Goal: Task Accomplishment & Management: Complete application form

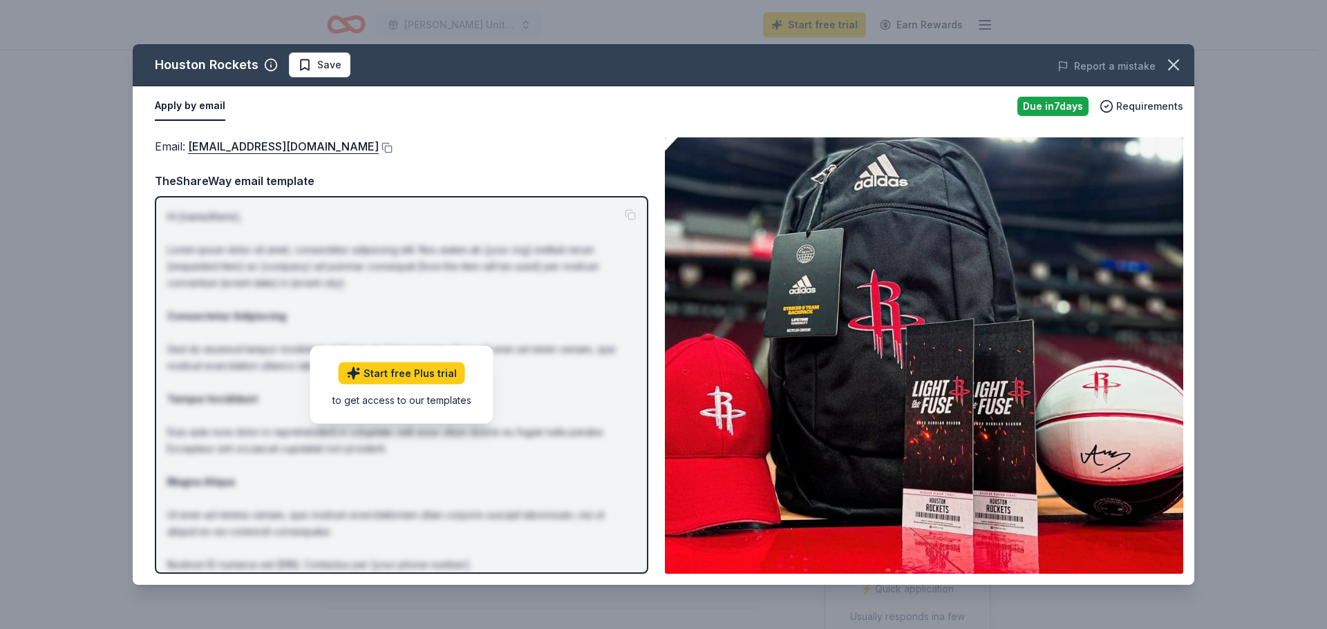
scroll to position [207, 0]
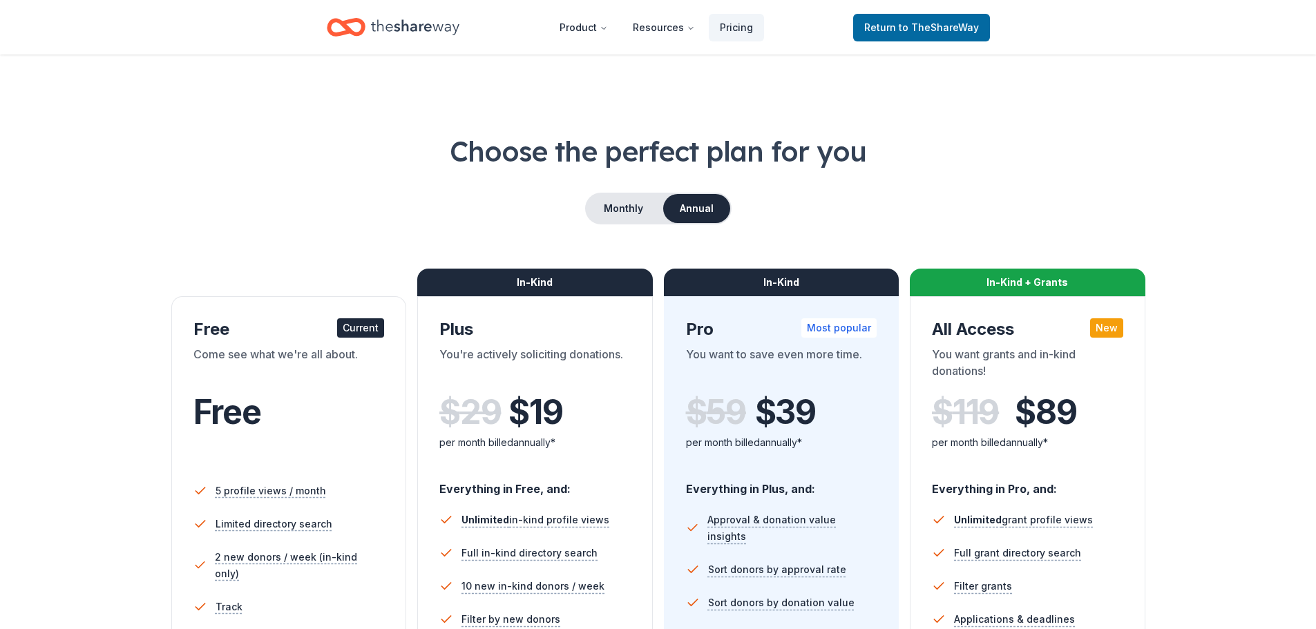
click at [391, 23] on icon "Home" at bounding box center [415, 27] width 88 height 28
click at [915, 19] on span "Return to TheShareWay" at bounding box center [921, 27] width 115 height 17
click at [922, 17] on link "Return to TheShareWay" at bounding box center [921, 28] width 137 height 28
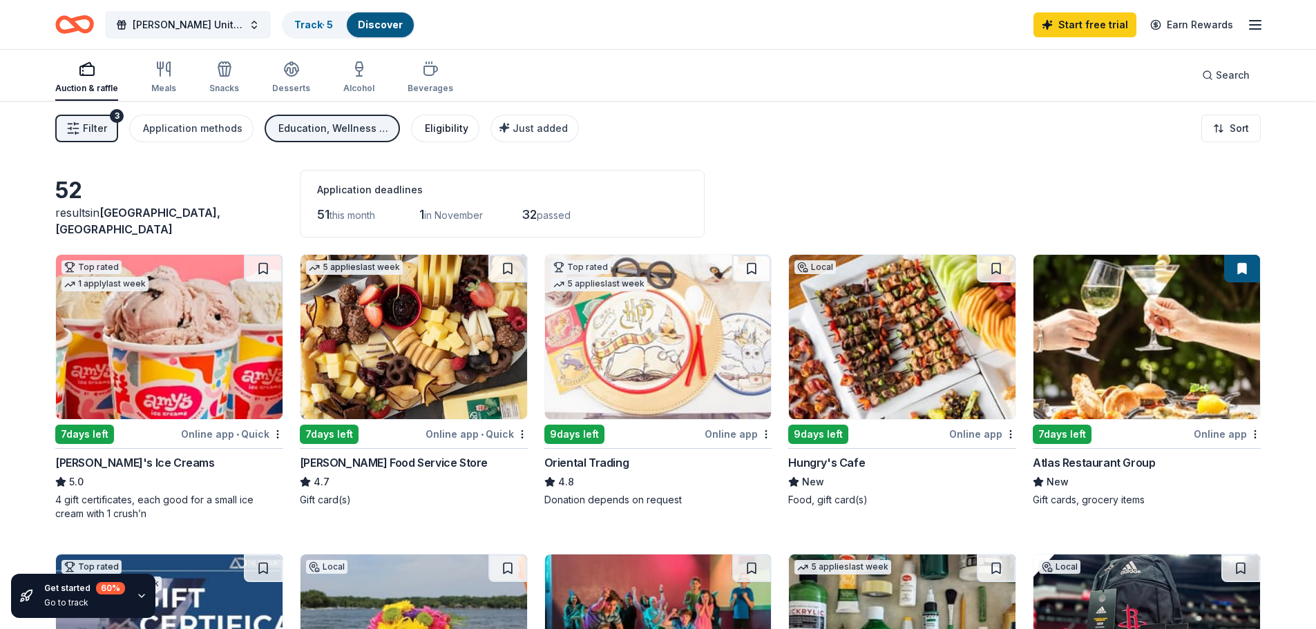
click at [432, 131] on div "Eligibility" at bounding box center [447, 128] width 44 height 17
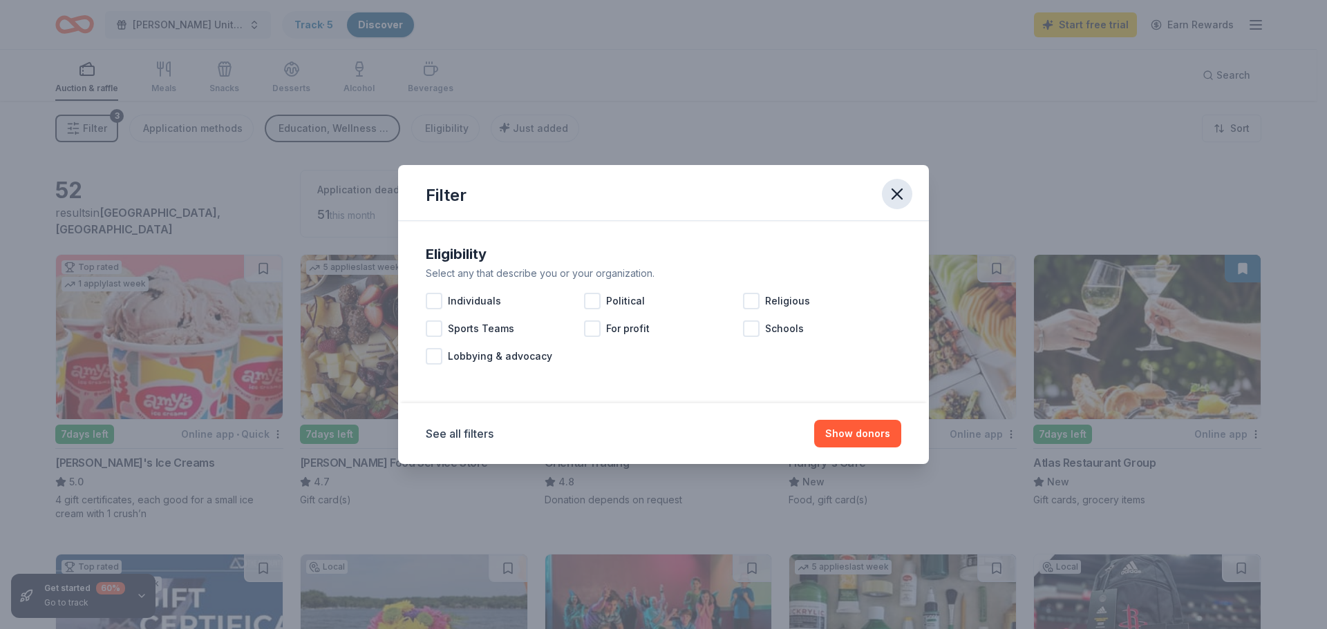
click at [894, 200] on icon "button" at bounding box center [896, 193] width 19 height 19
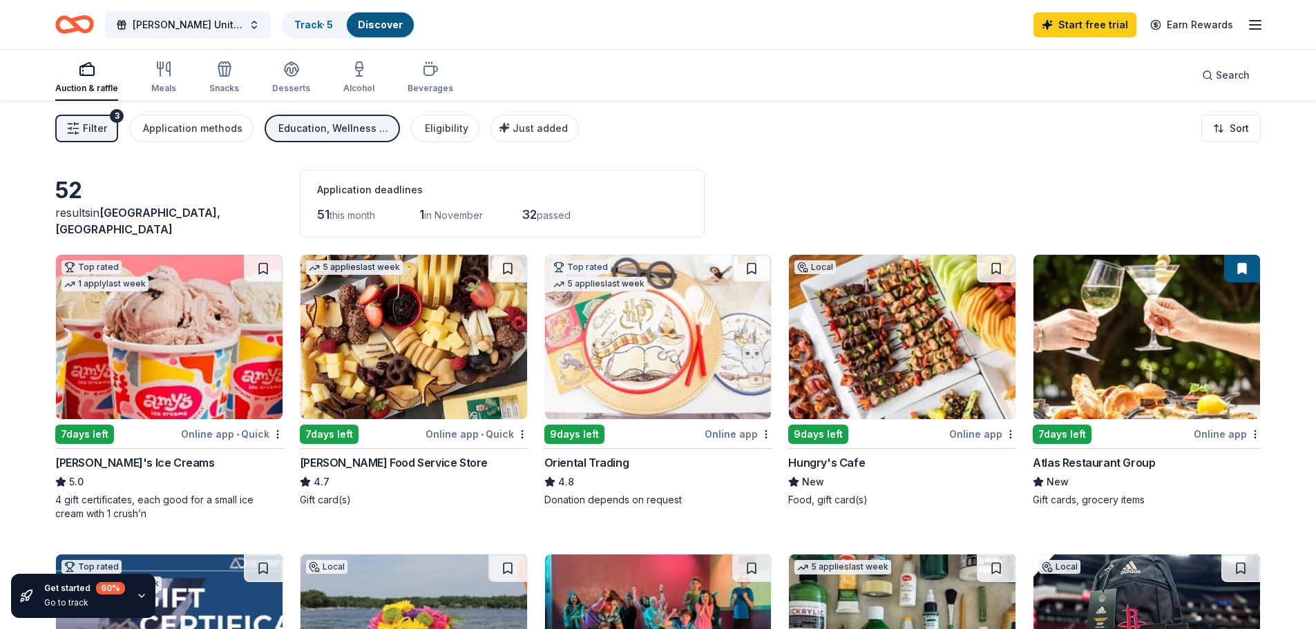
click at [86, 75] on rect "button" at bounding box center [87, 70] width 14 height 9
click at [176, 131] on div "Application methods" at bounding box center [192, 128] width 99 height 17
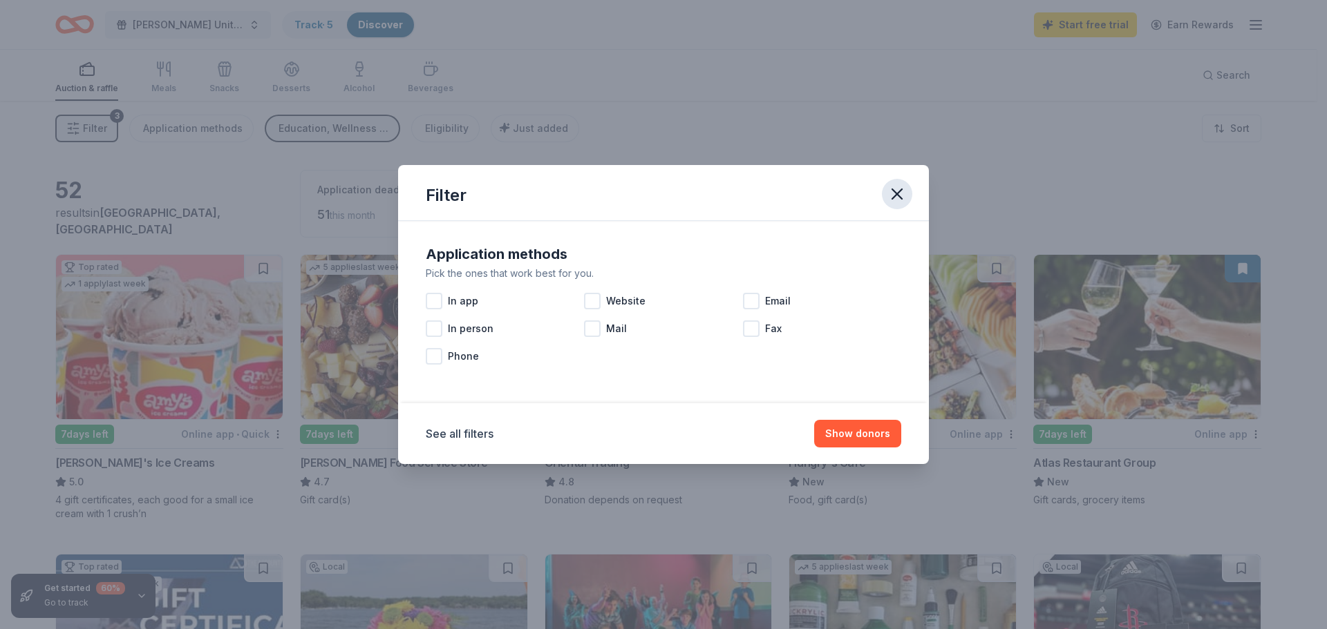
click at [891, 198] on icon "button" at bounding box center [896, 193] width 19 height 19
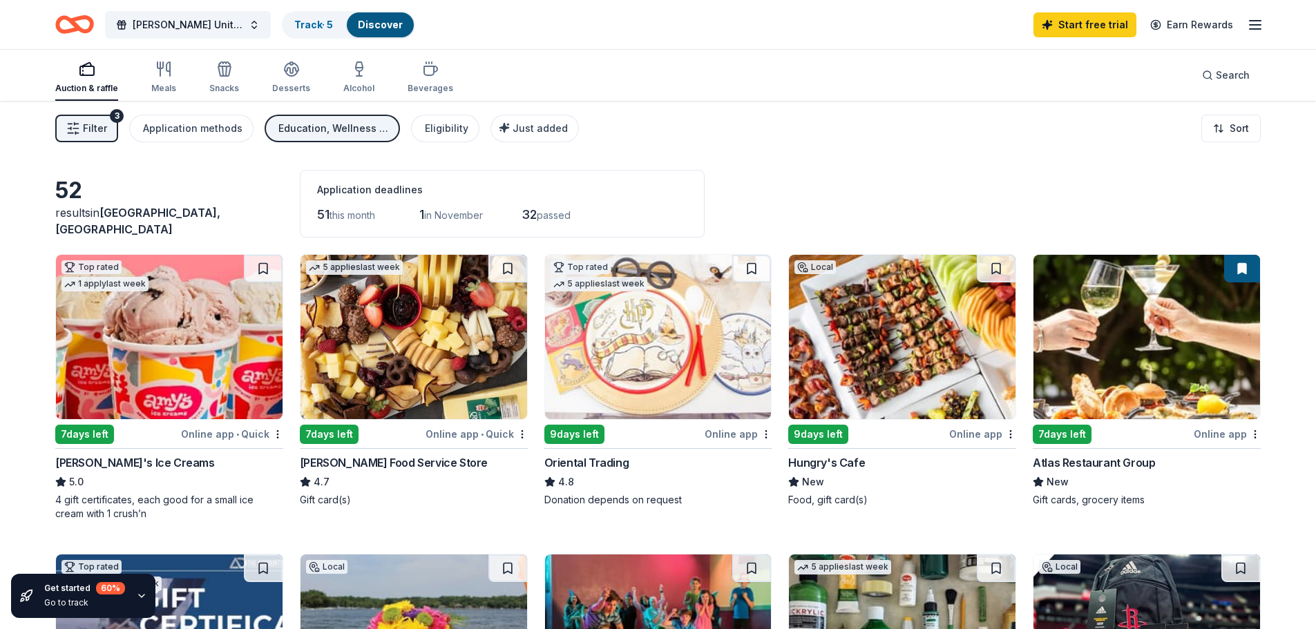
click at [74, 84] on div "Auction & raffle" at bounding box center [86, 88] width 63 height 11
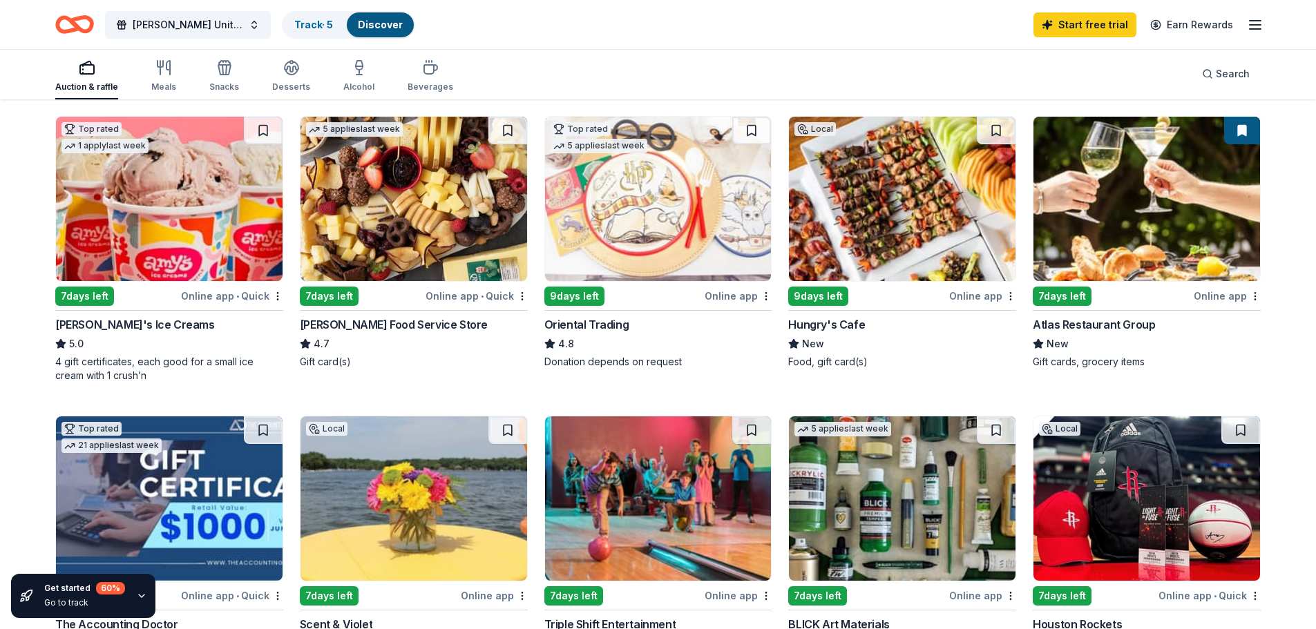
scroll to position [207, 0]
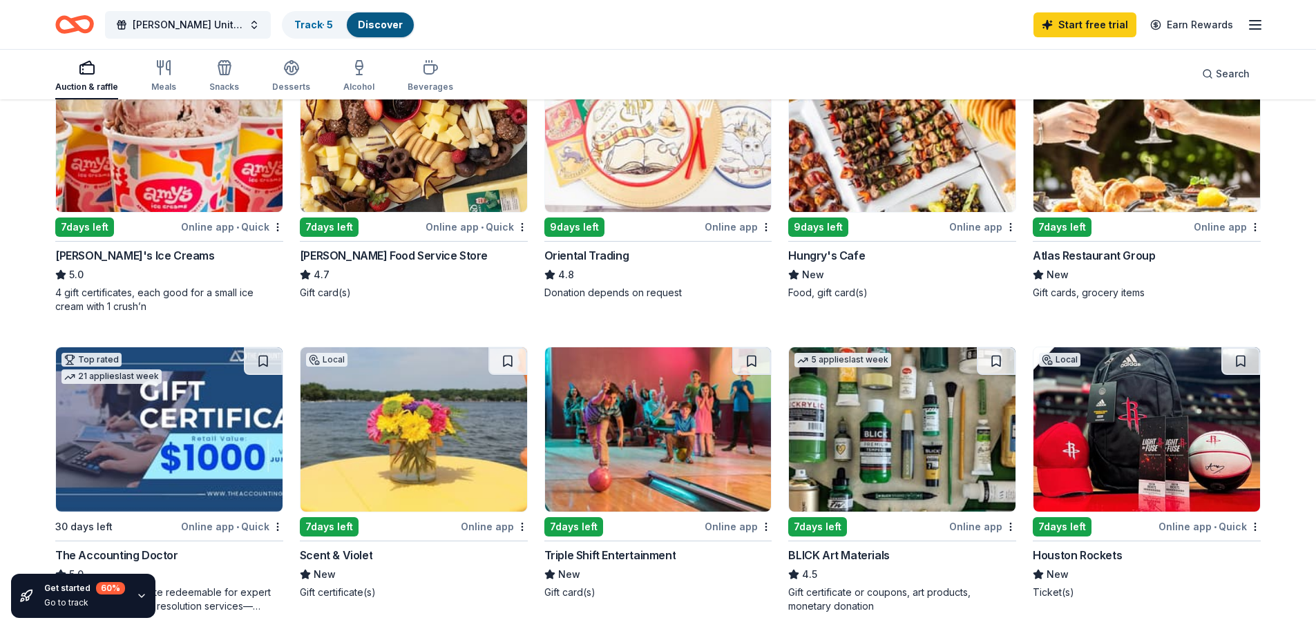
click at [674, 415] on img at bounding box center [658, 430] width 227 height 164
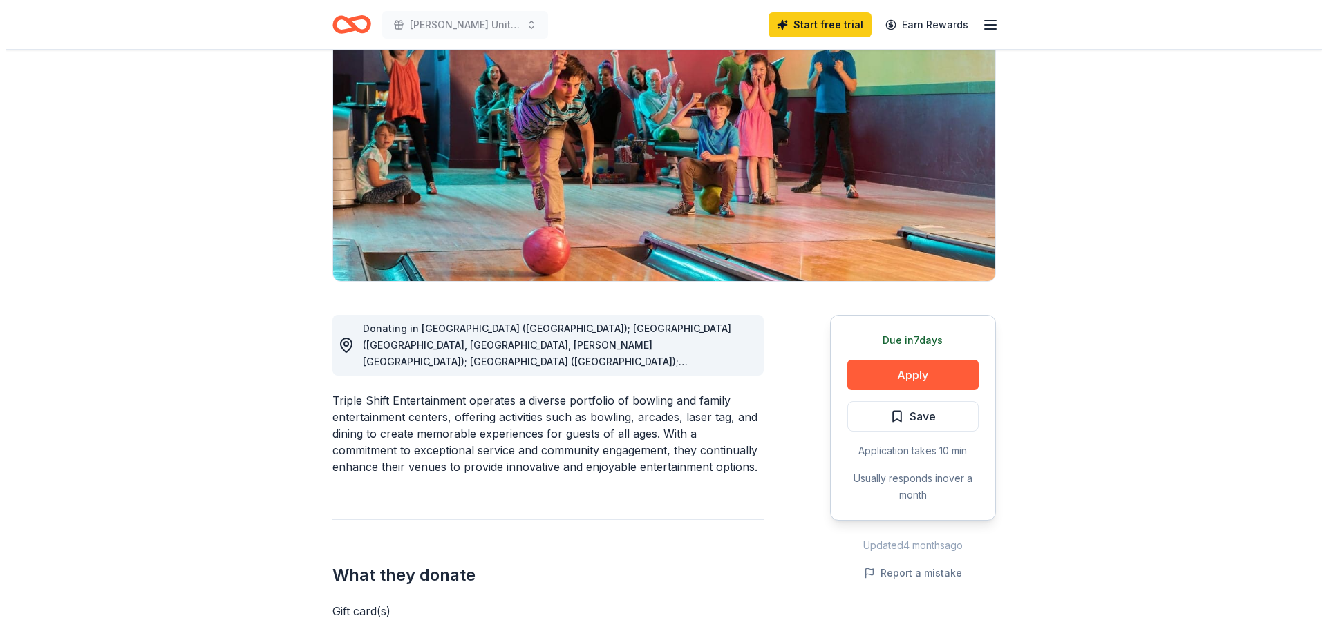
scroll to position [207, 0]
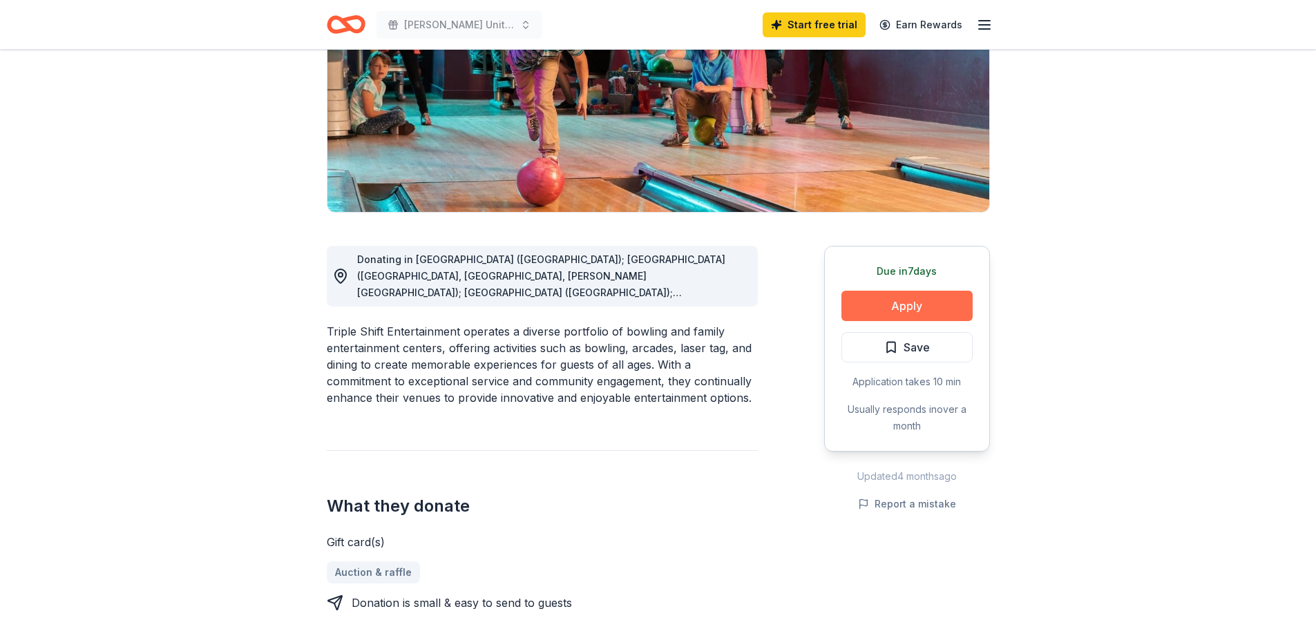
click at [941, 296] on button "Apply" at bounding box center [907, 306] width 131 height 30
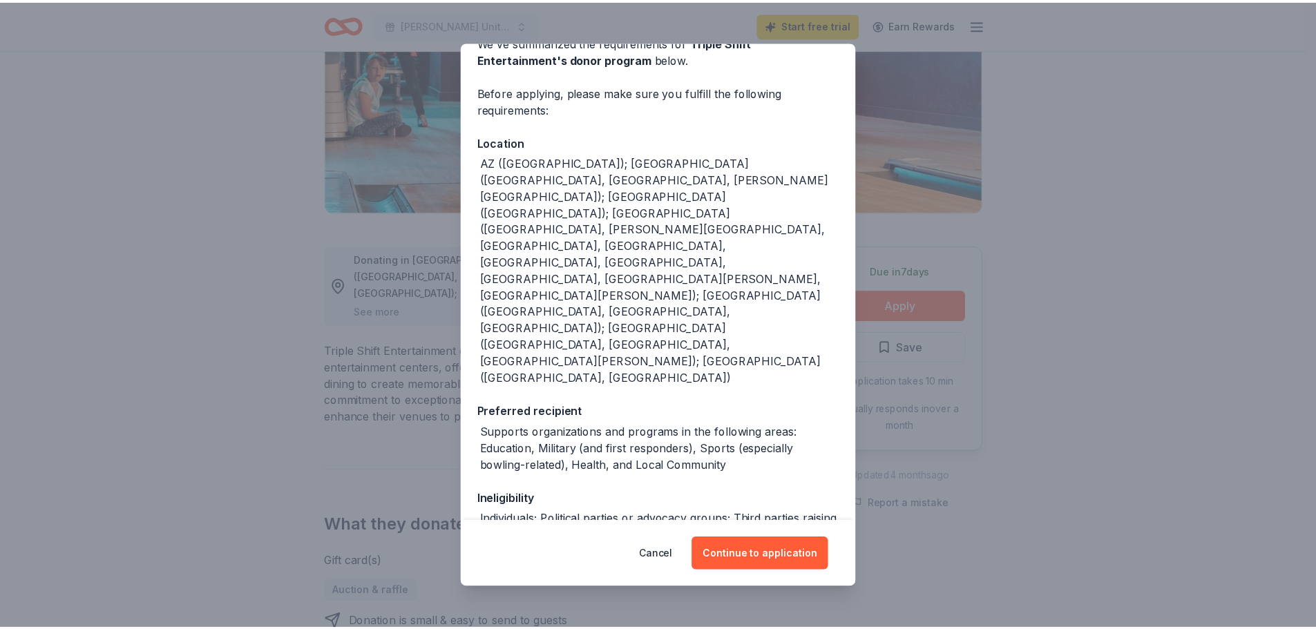
scroll to position [76, 0]
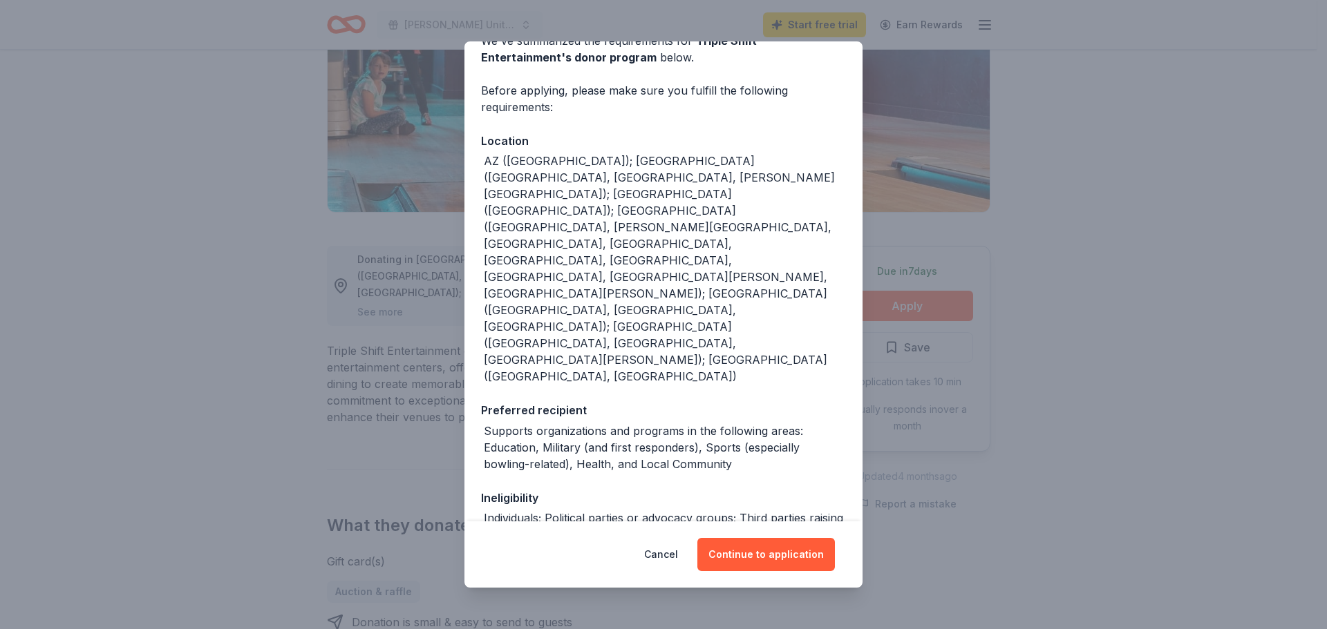
click at [964, 201] on div "Donor Program Requirements We've summarized the requirements for Triple Shift E…" at bounding box center [663, 314] width 1327 height 629
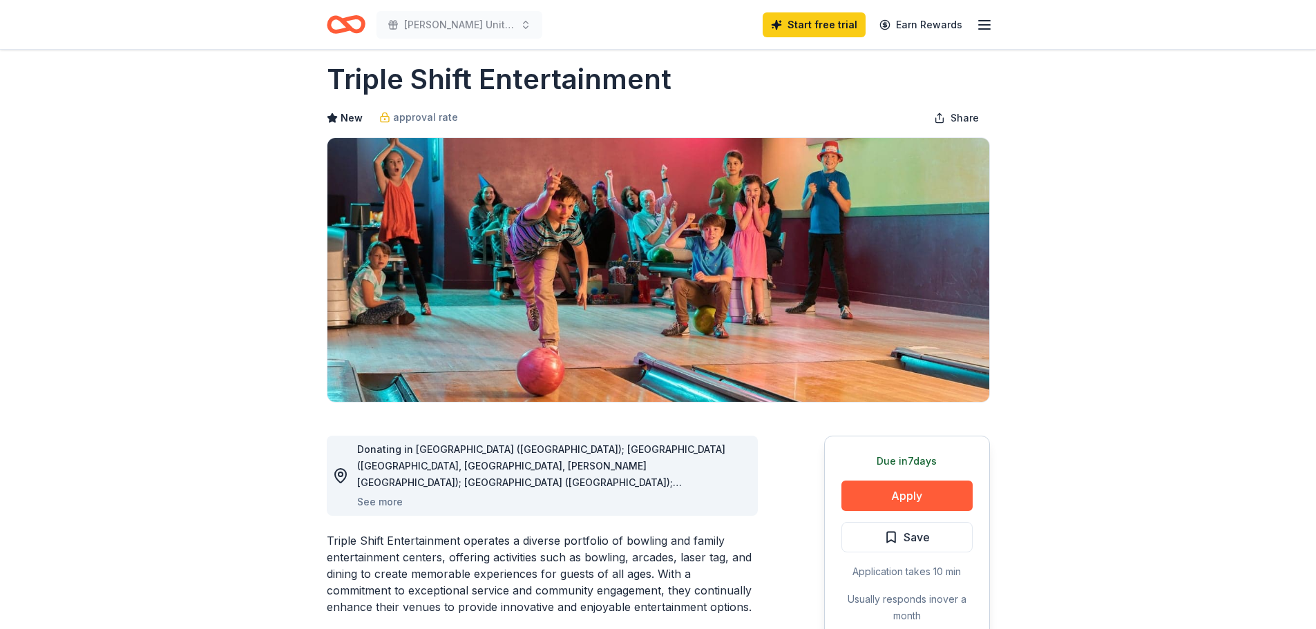
scroll to position [0, 0]
